Goal: Transaction & Acquisition: Book appointment/travel/reservation

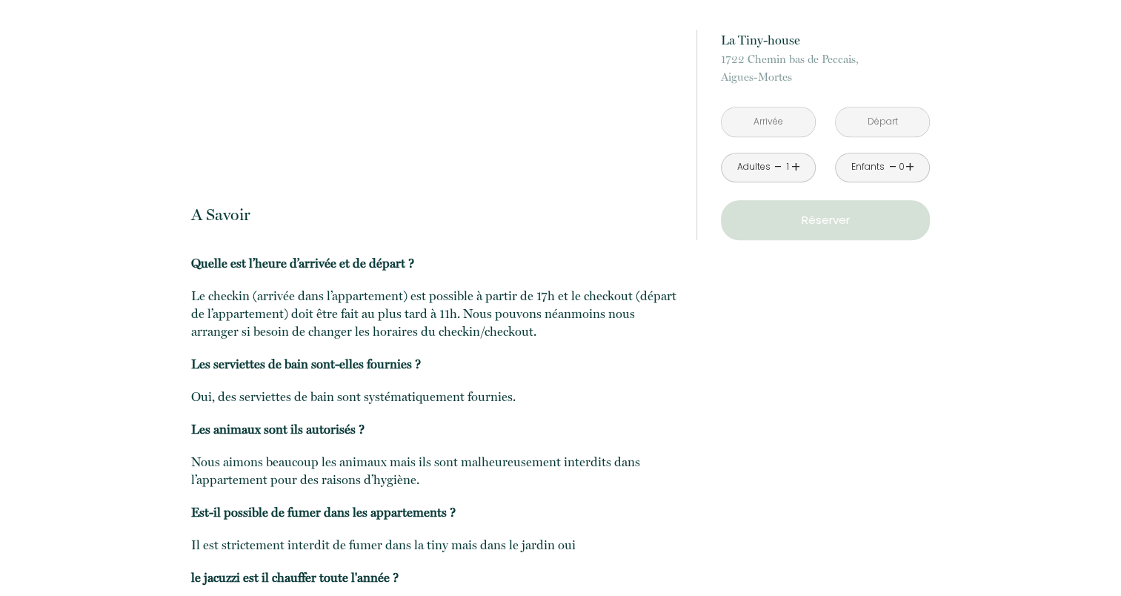
scroll to position [1403, 0]
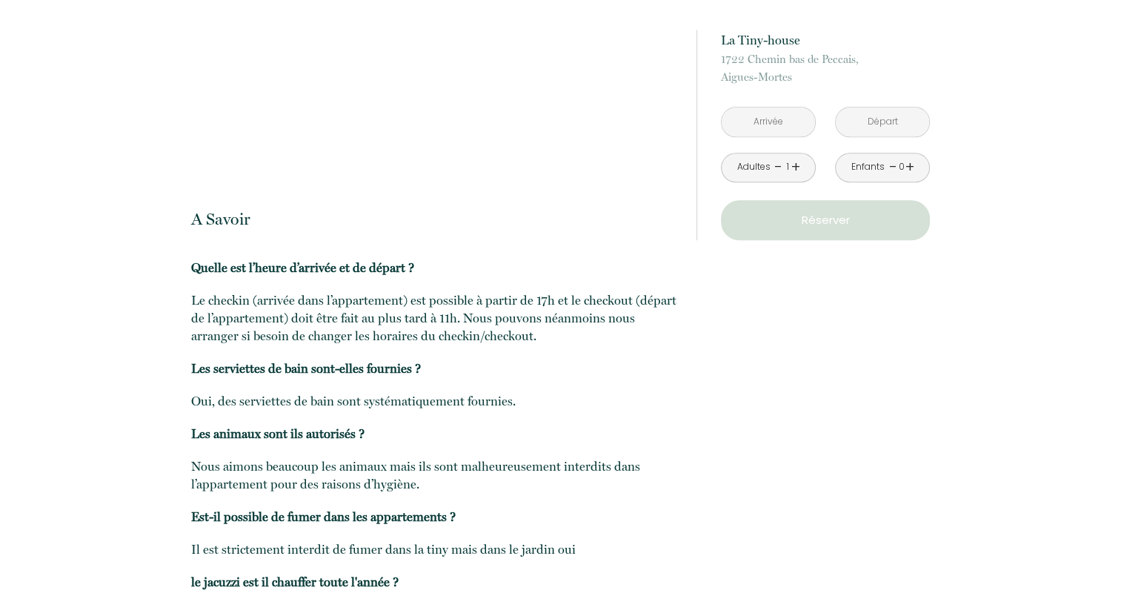
drag, startPoint x: 800, startPoint y: 169, endPoint x: 793, endPoint y: 163, distance: 9.5
click at [793, 163] on div "Adultes - 1 +" at bounding box center [768, 168] width 95 height 30
click at [793, 163] on link "+" at bounding box center [795, 167] width 9 height 23
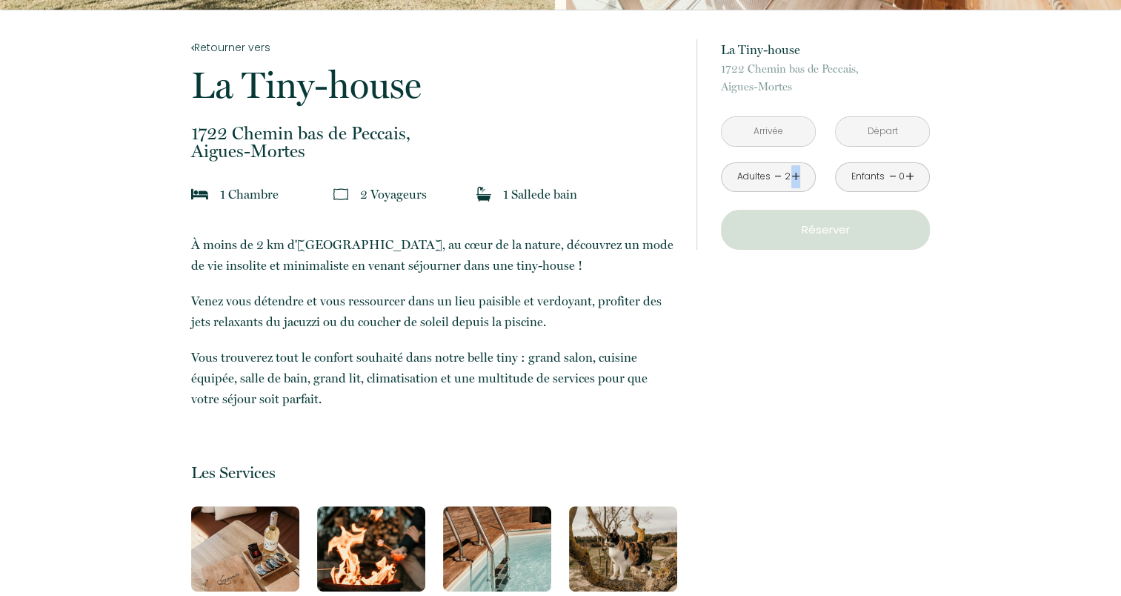
scroll to position [102, 0]
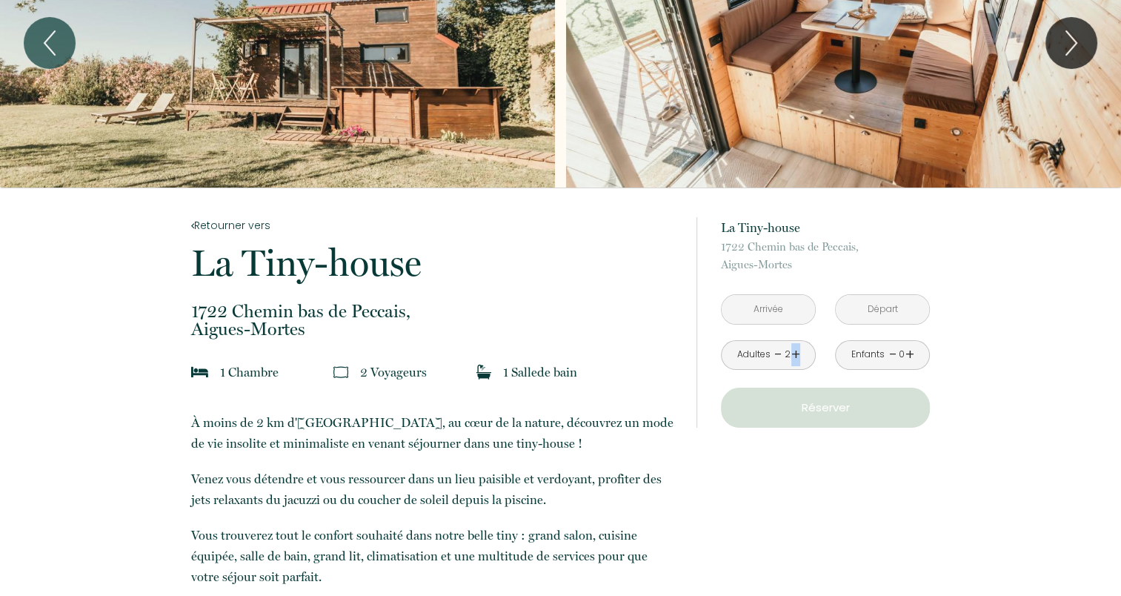
click at [777, 409] on p "Réserver" at bounding box center [825, 408] width 199 height 18
click at [785, 308] on input "text" at bounding box center [768, 309] width 93 height 29
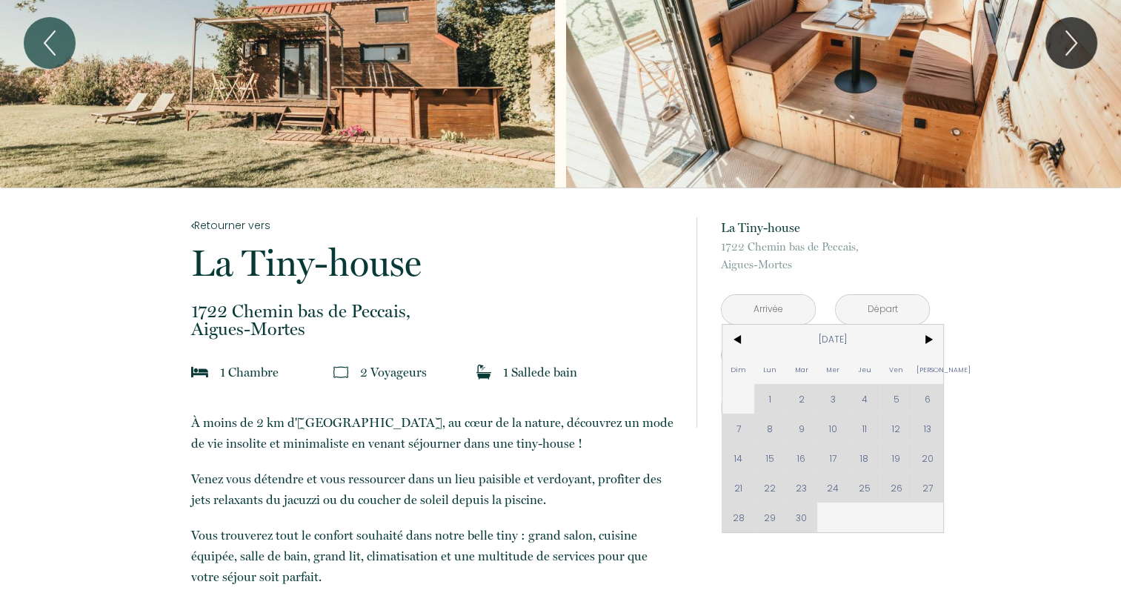
click at [867, 429] on div "Dim Lun Mar Mer Jeu Ven Sam 1 2 3 4 5 6 7 8 9 10 11 12 13 14 15 16 17 18 19 20 …" at bounding box center [832, 428] width 221 height 207
click at [916, 429] on div "Dim Lun Mar Mer Jeu Ven Sam 1 2 3 4 5 6 7 8 9 10 11 12 13 14 15 16 17 18 19 20 …" at bounding box center [832, 428] width 221 height 207
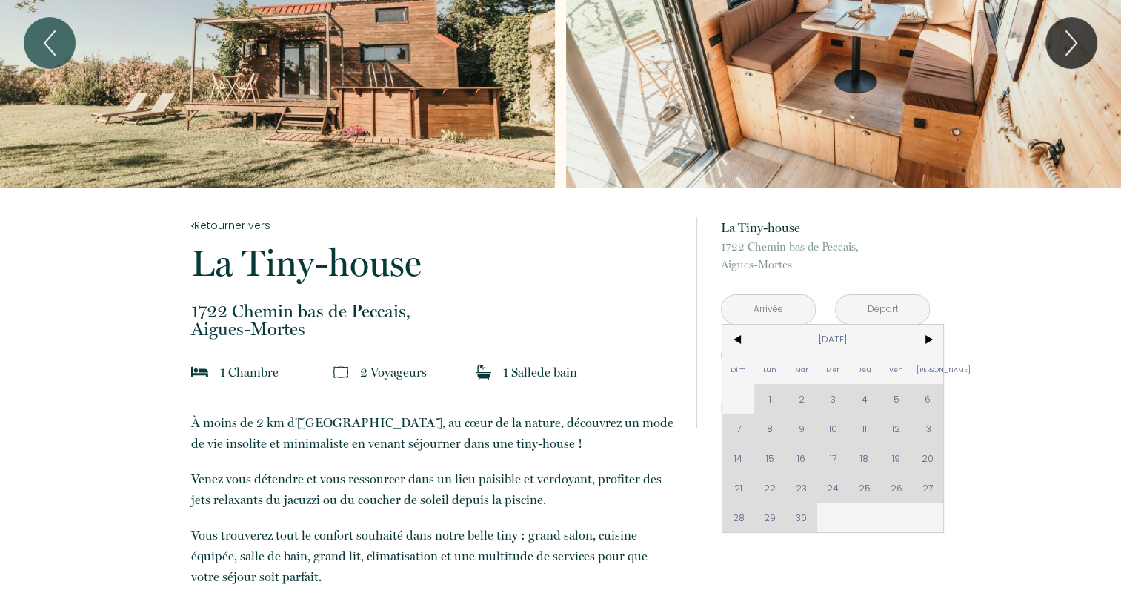
click at [916, 429] on div "Dim Lun Mar Mer Jeu Ven Sam 1 2 3 4 5 6 7 8 9 10 11 12 13 14 15 16 17 18 19 20 …" at bounding box center [832, 428] width 221 height 207
drag, startPoint x: 916, startPoint y: 429, endPoint x: 934, endPoint y: 333, distance: 97.2
click at [934, 333] on div "< [DATE] > Dim Lun Mar Mer Jeu Ven Sam 1 2 3 4 5 6 7 8 9 10 11 12 13 14 15 16 1…" at bounding box center [833, 428] width 222 height 209
click at [934, 333] on span ">" at bounding box center [928, 340] width 32 height 30
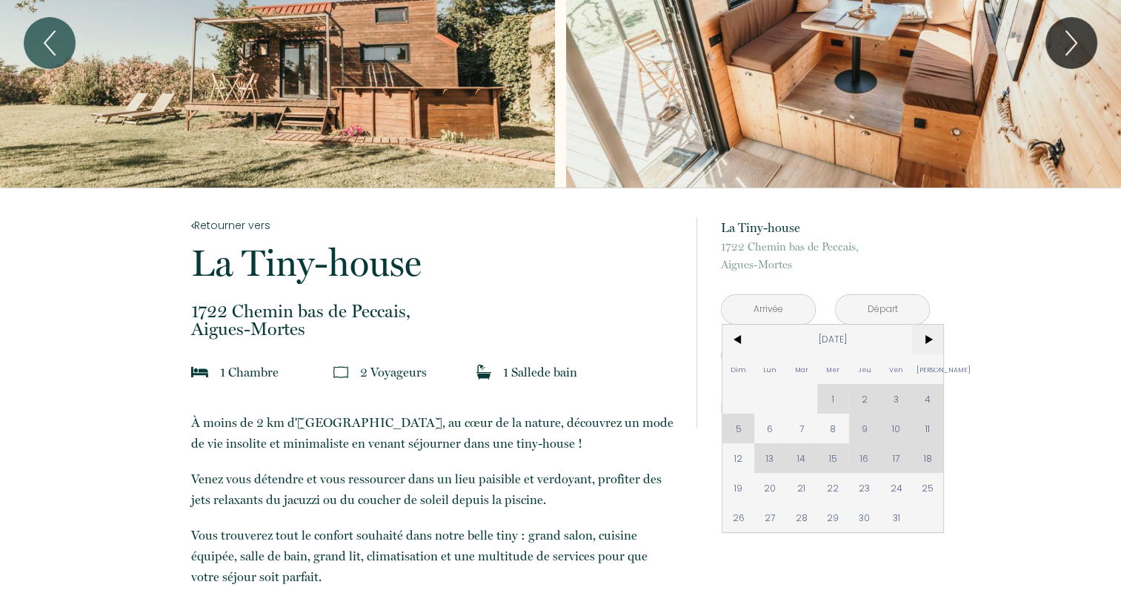
click at [934, 333] on span ">" at bounding box center [928, 340] width 32 height 30
